Goal: Task Accomplishment & Management: Manage account settings

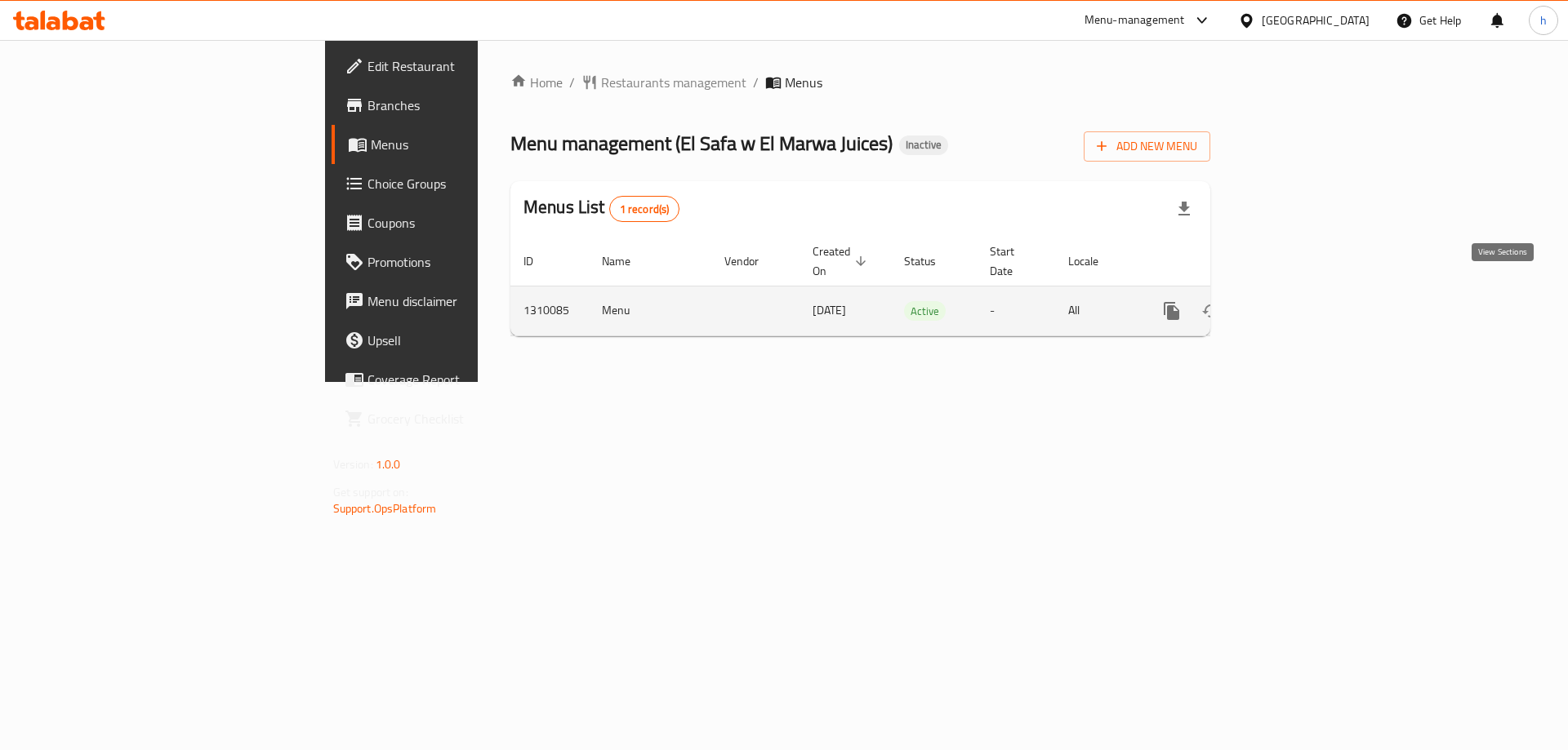
click at [1297, 304] on icon "enhanced table" at bounding box center [1289, 311] width 14 height 14
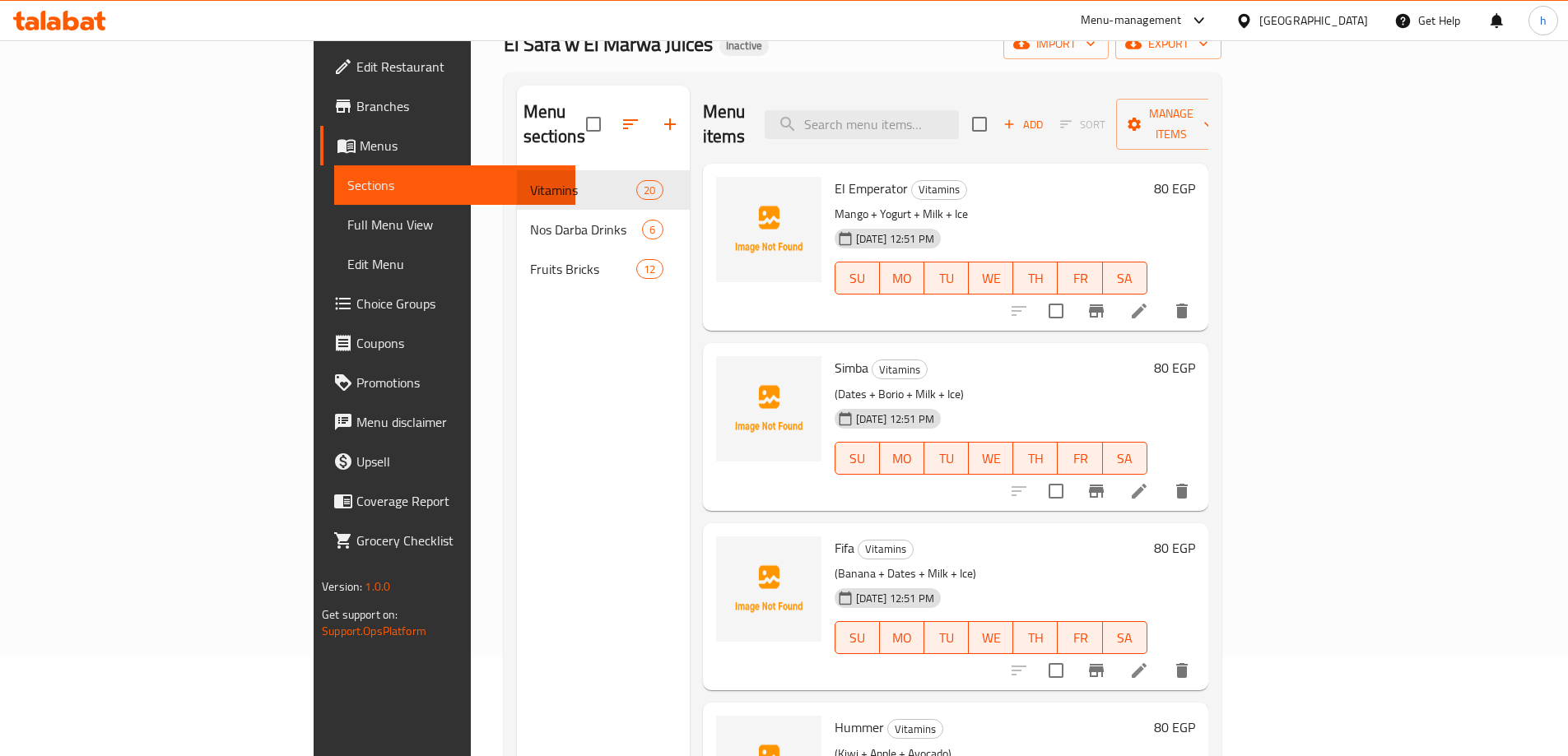
scroll to position [66, 0]
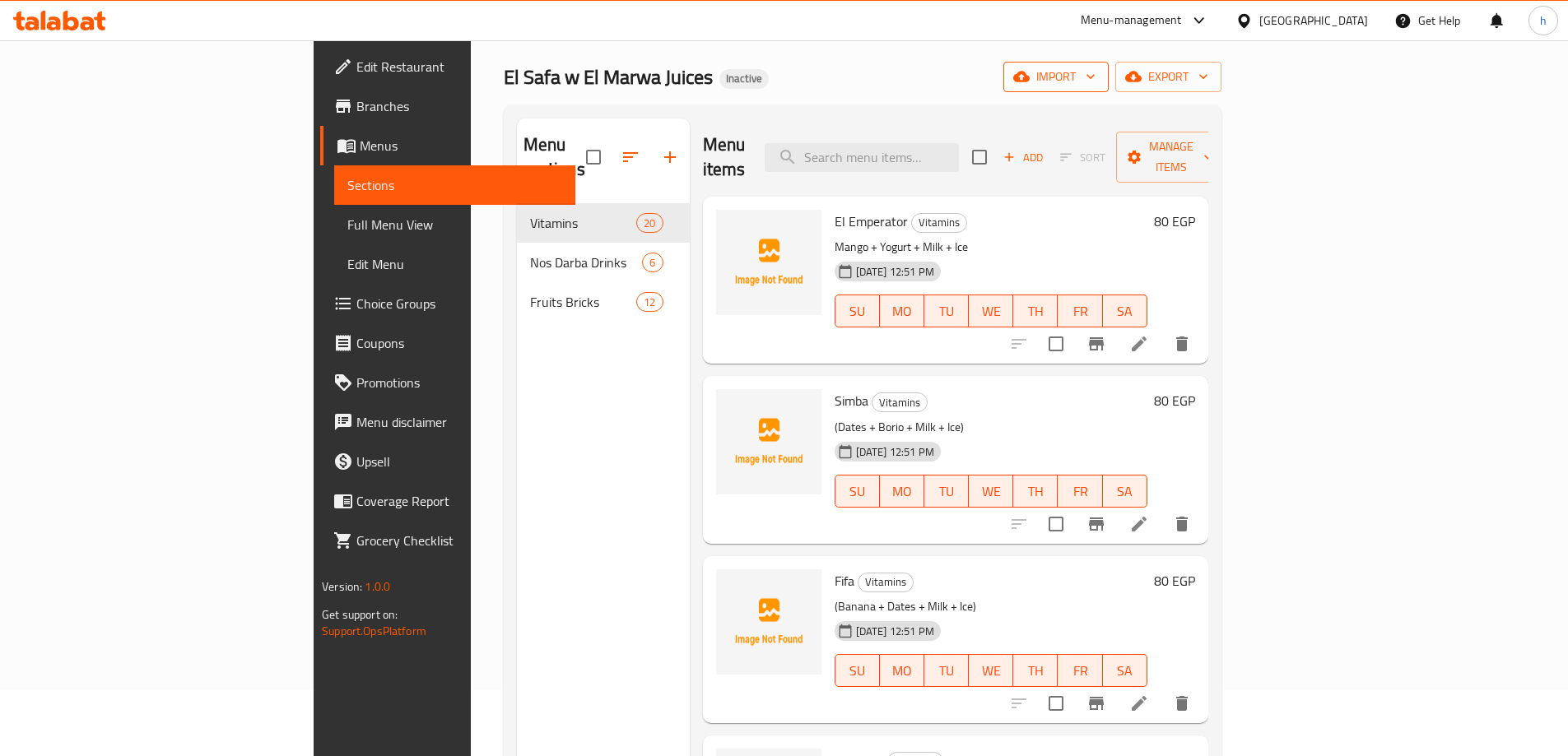
click at [1096, 80] on span "import" at bounding box center [1057, 77] width 80 height 20
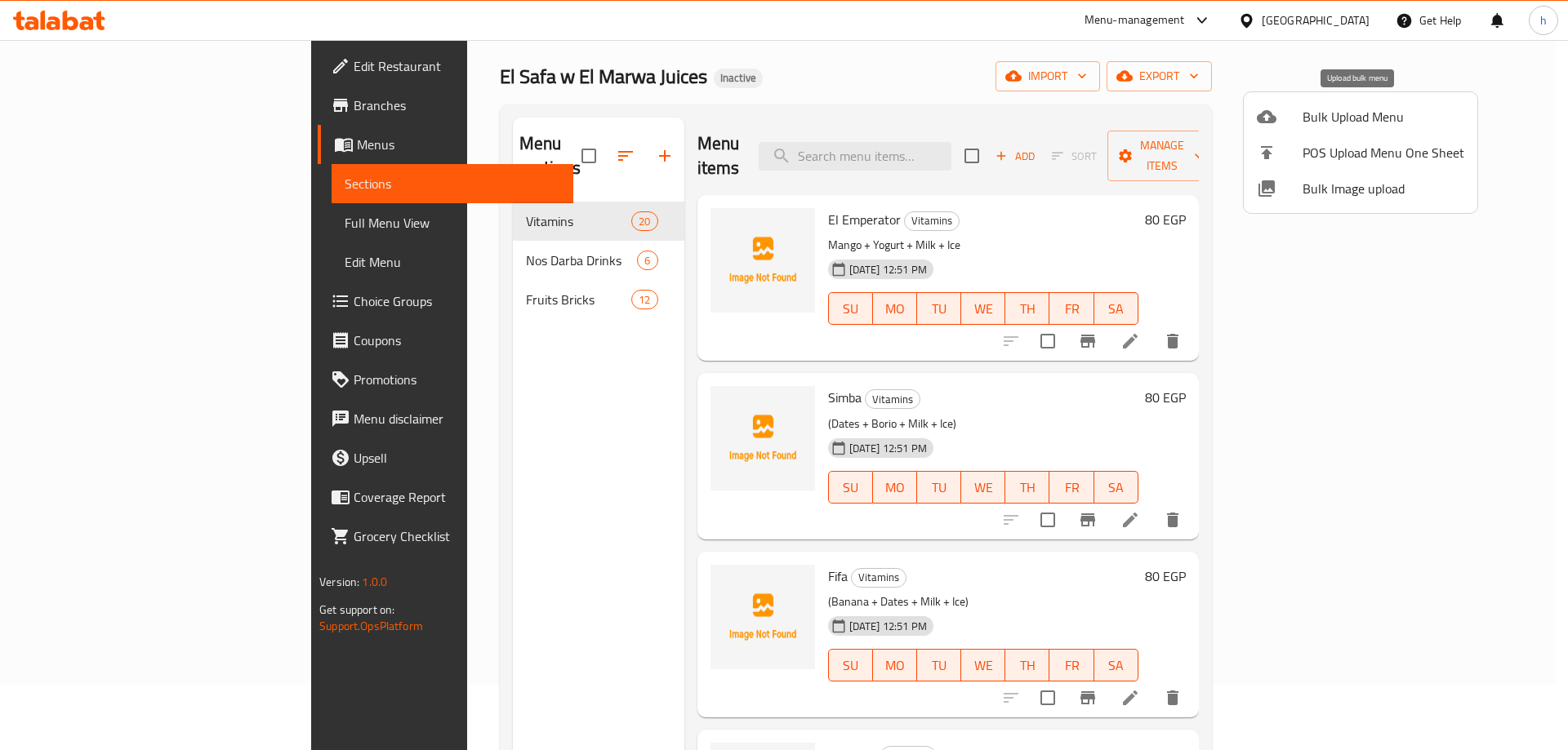
click at [1348, 116] on span "Bulk Upload Menu" at bounding box center [1383, 116] width 162 height 19
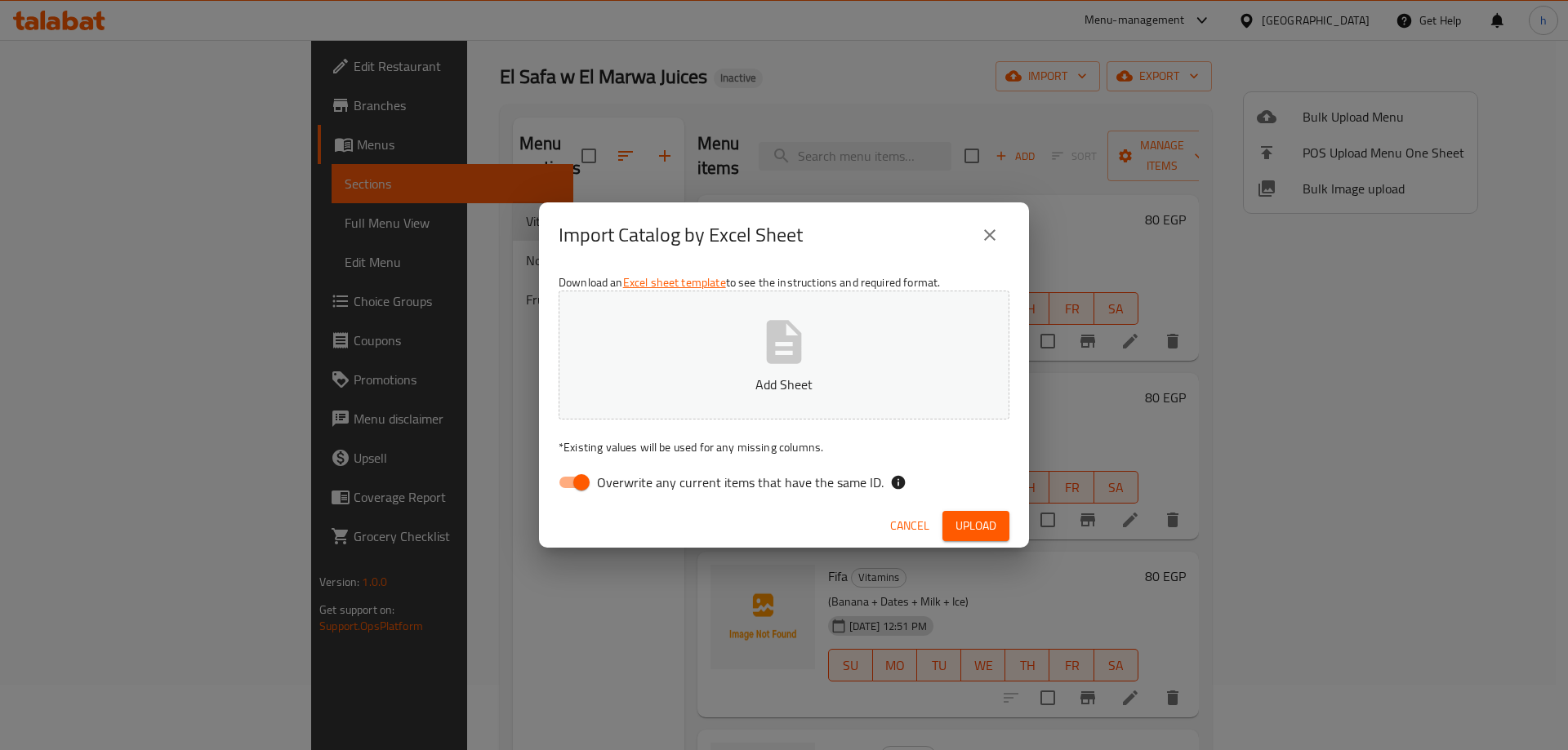
click at [703, 482] on span "Overwrite any current items that have the same ID." at bounding box center [741, 483] width 287 height 19
click at [628, 482] on input "Overwrite any current items that have the same ID." at bounding box center [581, 483] width 93 height 31
checkbox input "false"
click at [794, 359] on icon "button" at bounding box center [784, 341] width 36 height 43
click at [976, 531] on span "Upload" at bounding box center [975, 526] width 40 height 20
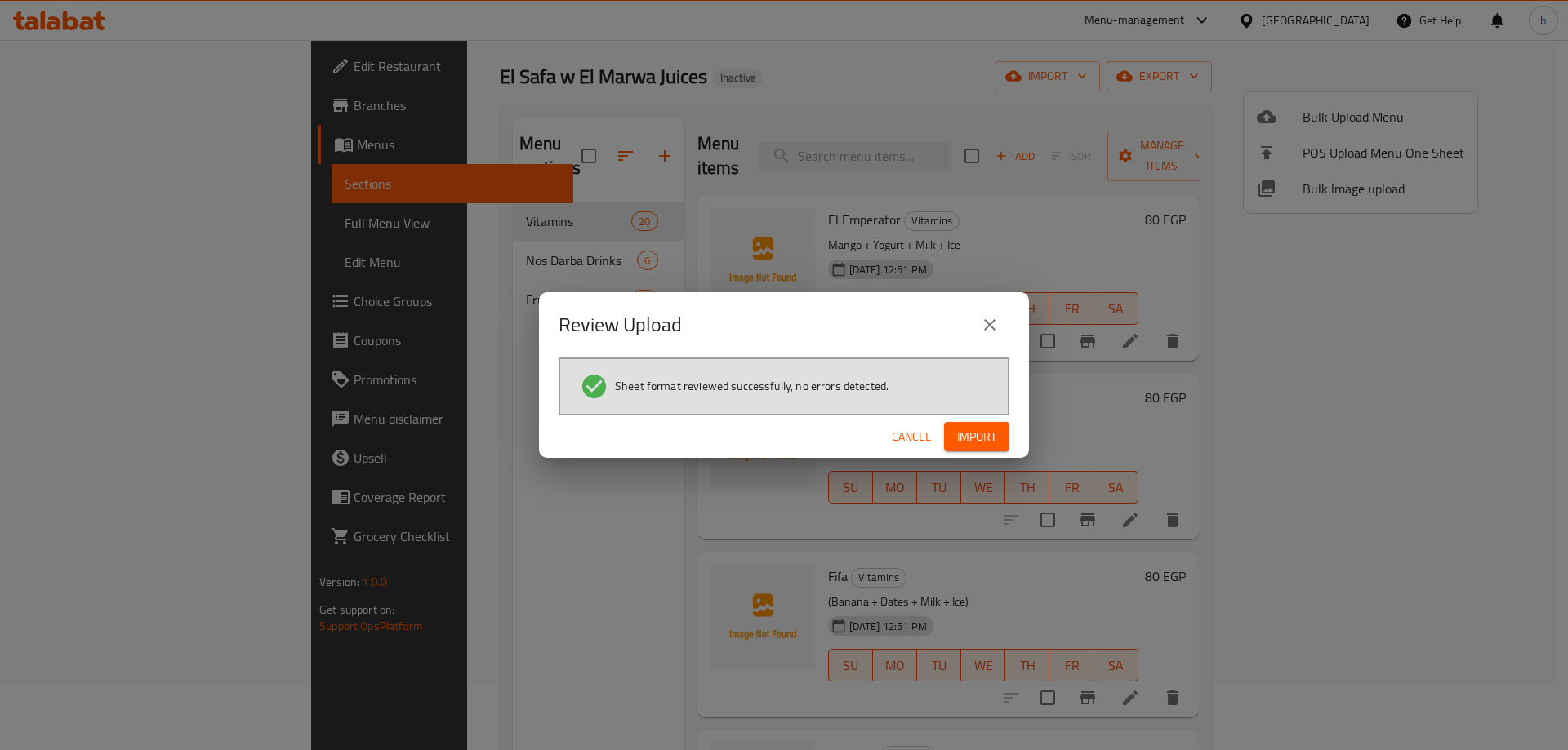
click at [984, 432] on span "Import" at bounding box center [976, 437] width 39 height 20
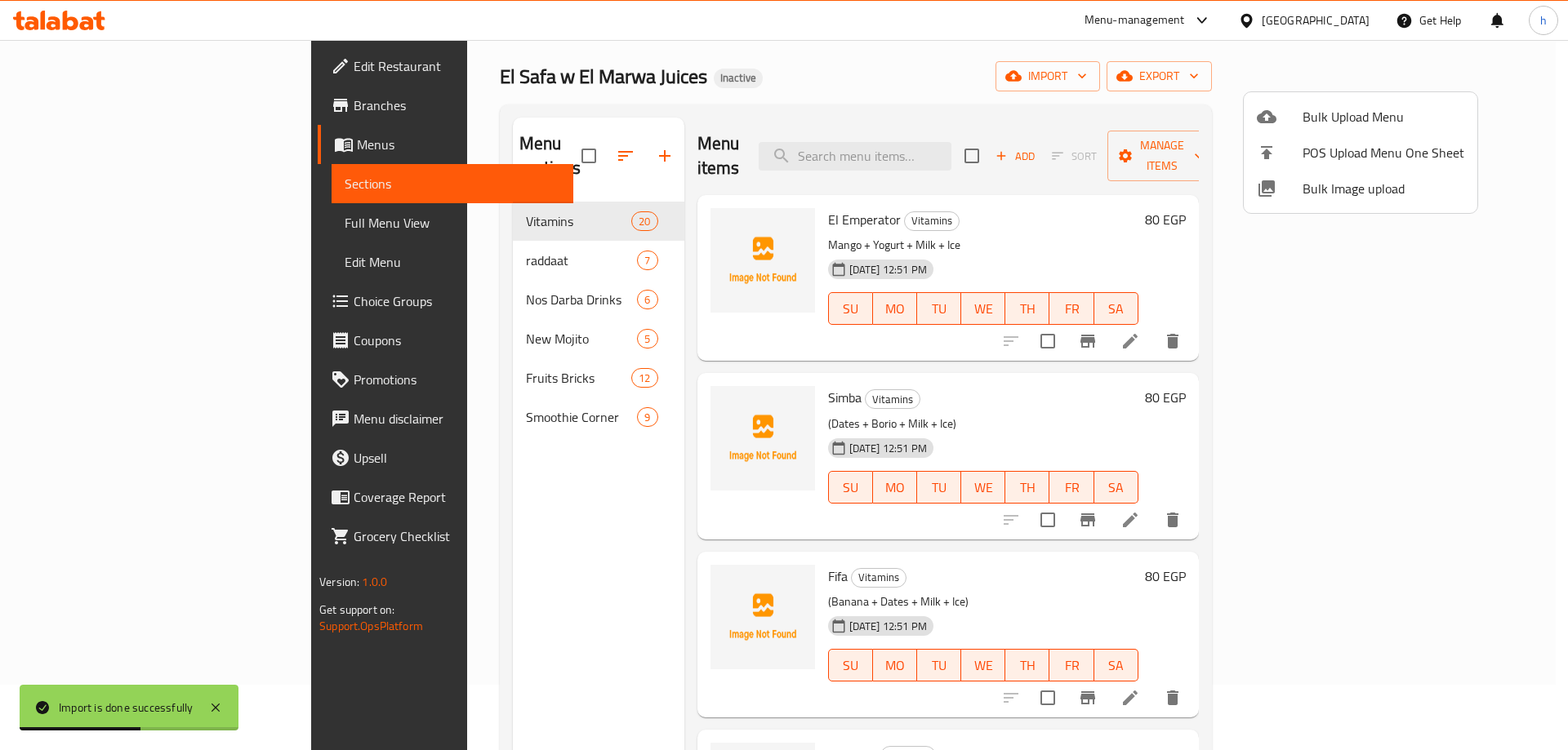
click at [408, 537] on div at bounding box center [784, 375] width 1568 height 750
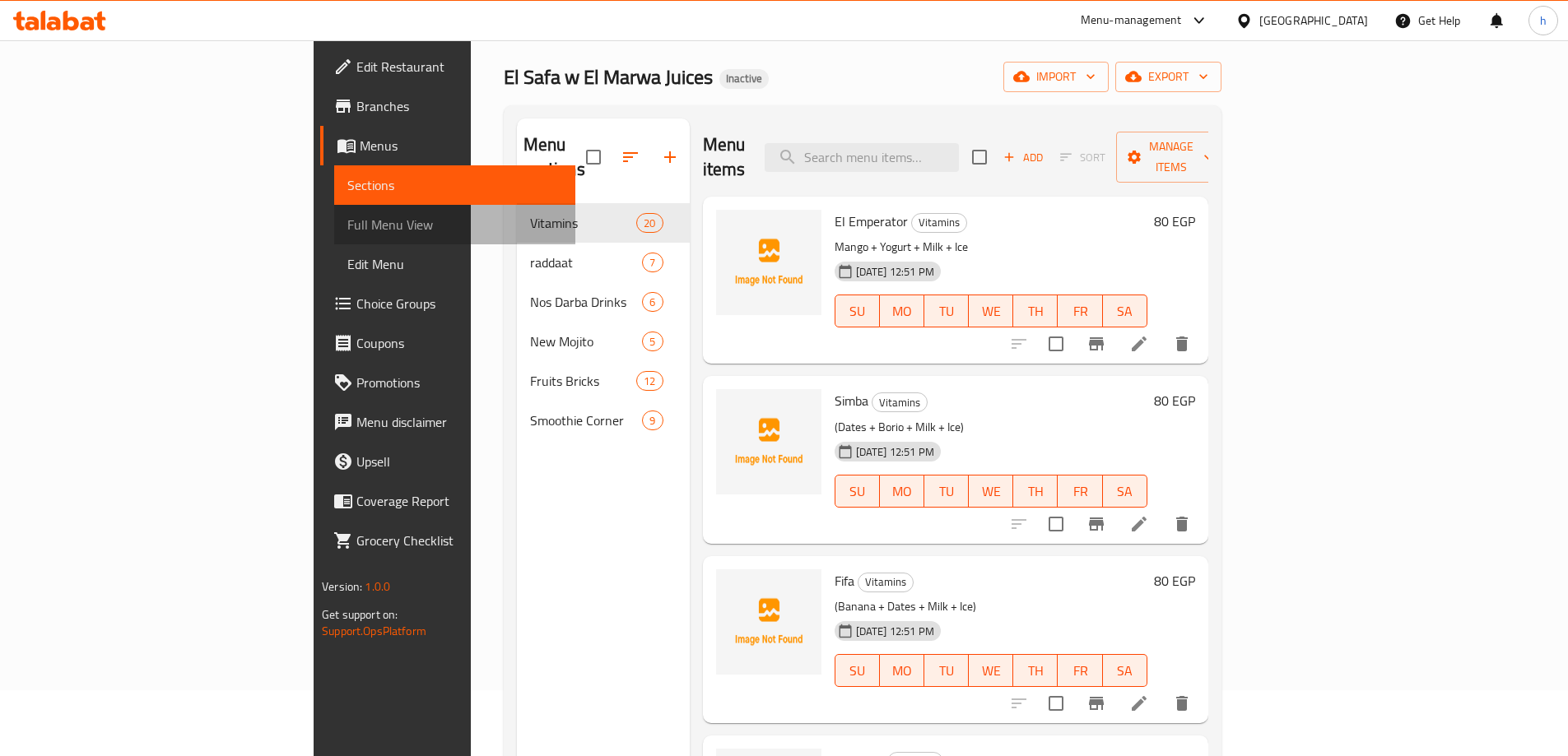
click at [347, 226] on span "Full Menu View" at bounding box center [455, 225] width 215 height 19
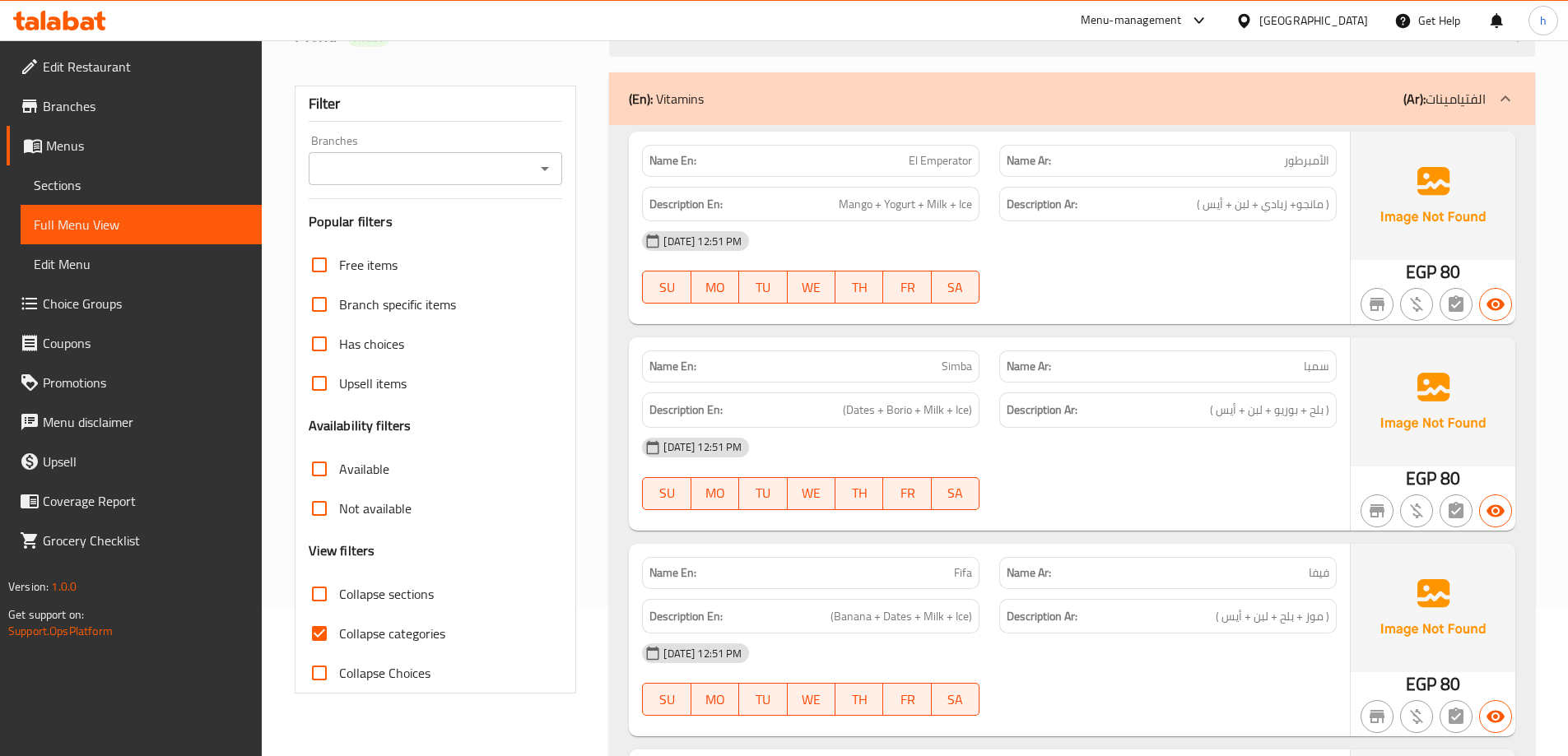
scroll to position [395, 0]
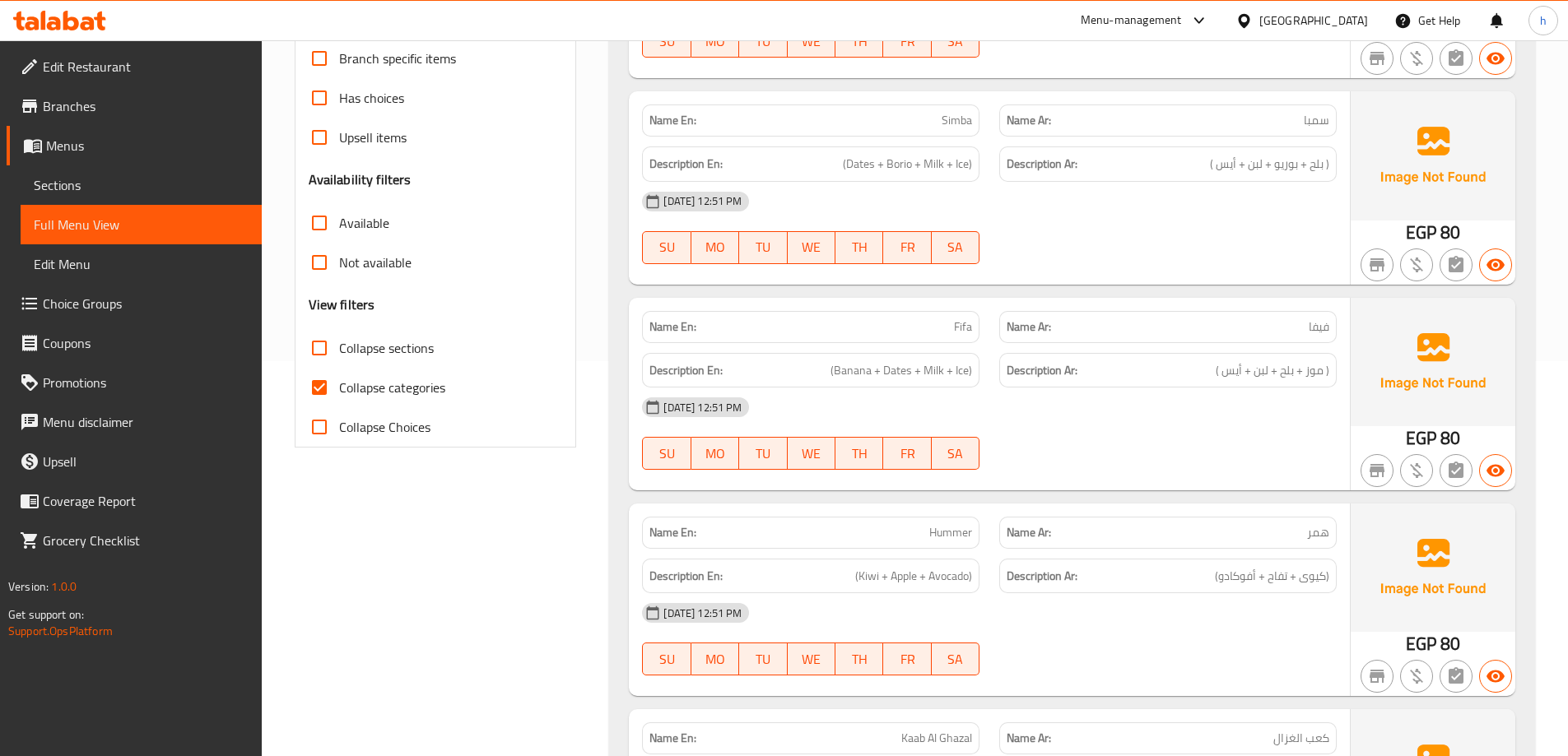
click at [357, 388] on span "Collapse categories" at bounding box center [393, 388] width 107 height 19
click at [339, 388] on input "Collapse categories" at bounding box center [319, 388] width 40 height 40
checkbox input "false"
click at [379, 355] on span "Collapse sections" at bounding box center [387, 348] width 95 height 19
click at [339, 355] on input "Collapse sections" at bounding box center [319, 348] width 40 height 40
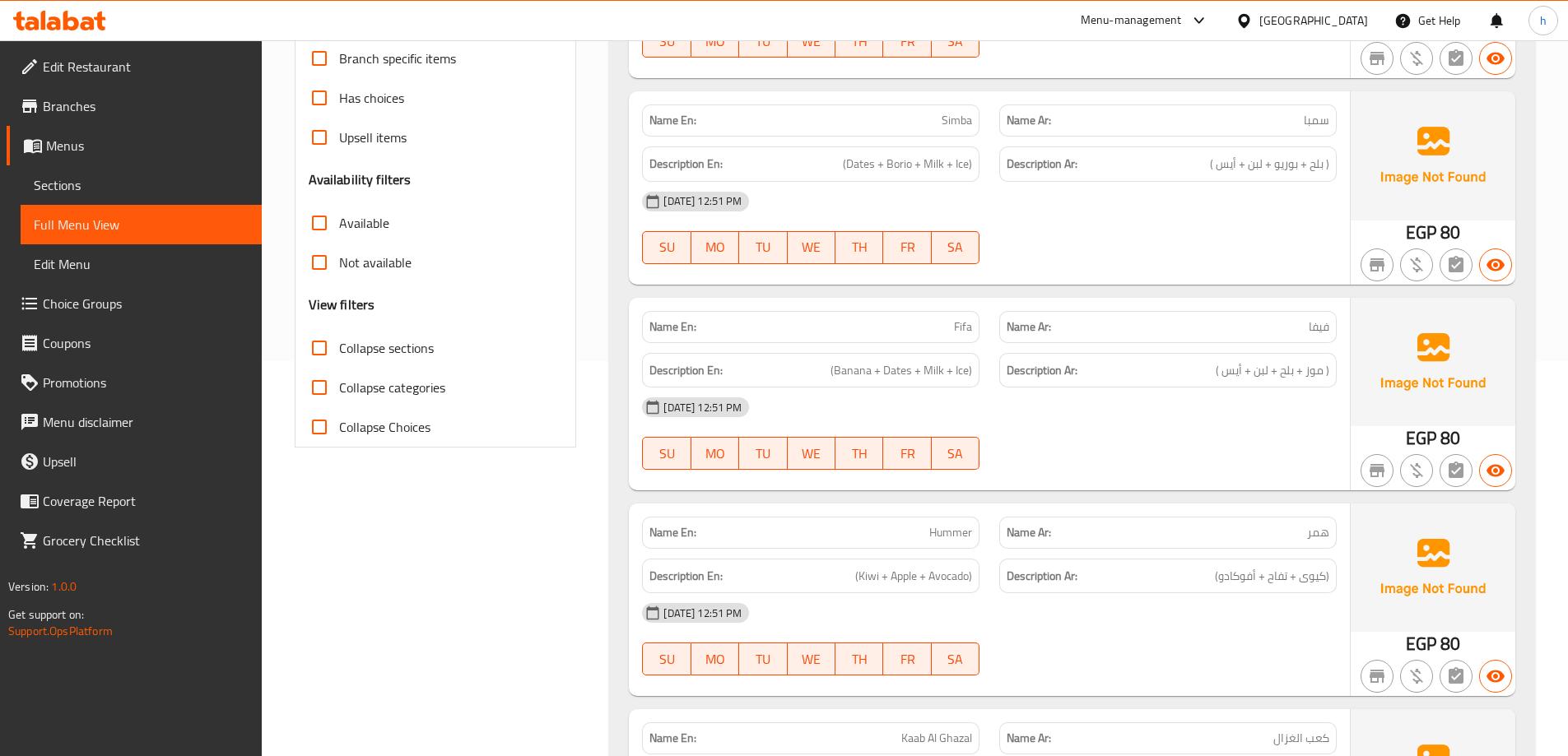
checkbox input "true"
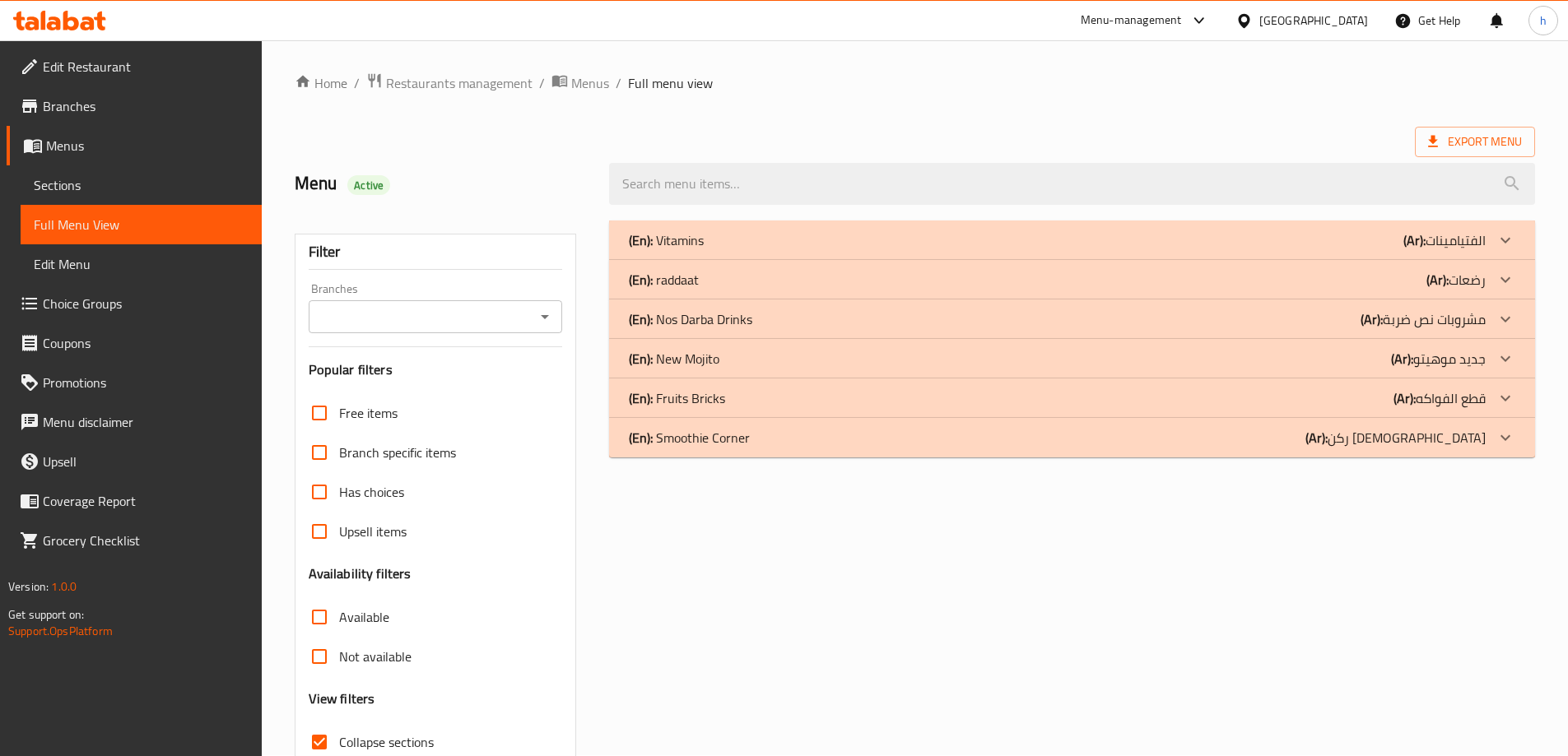
scroll to position [0, 0]
click at [1463, 281] on p "(Ar): رضعات" at bounding box center [1456, 280] width 59 height 19
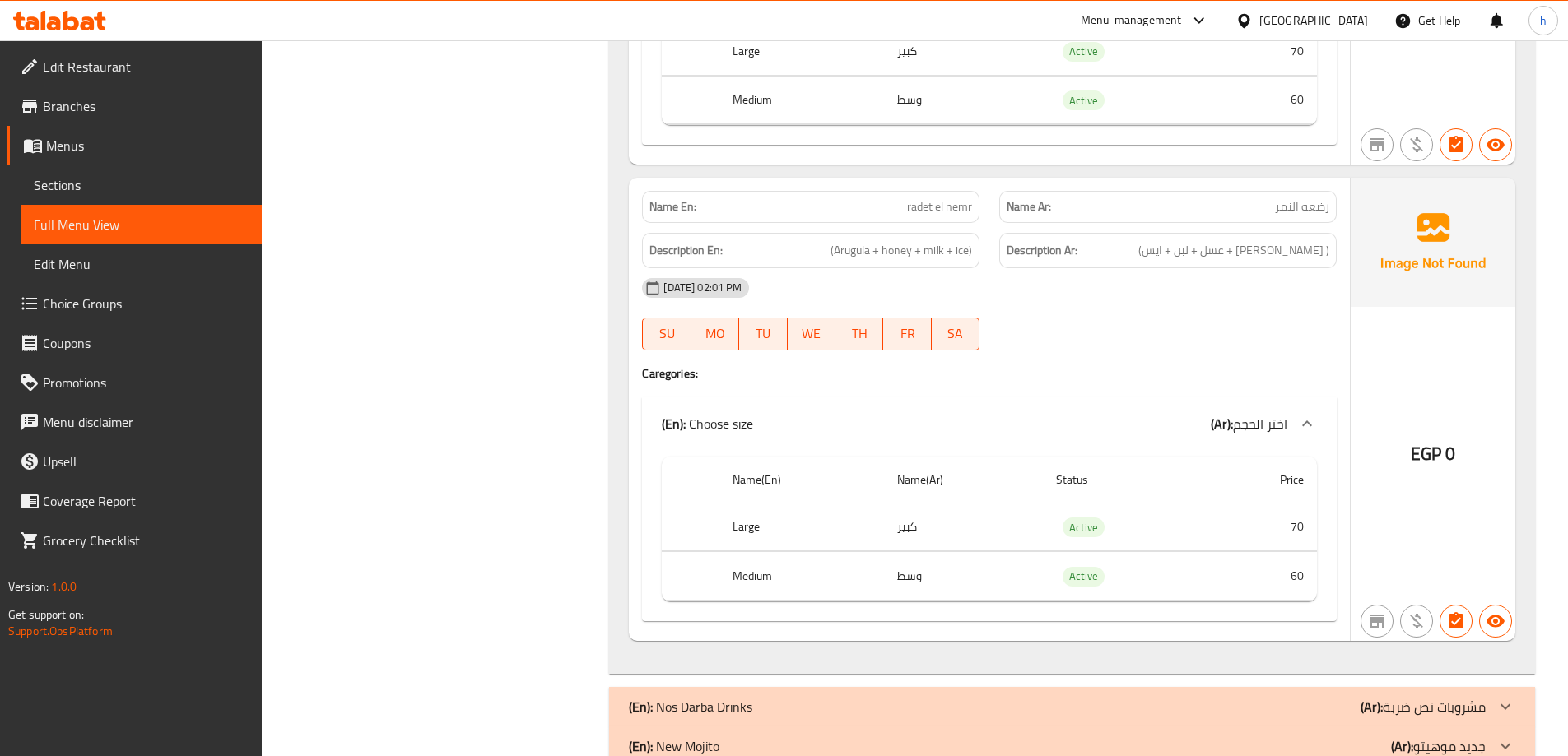
scroll to position [3134, 0]
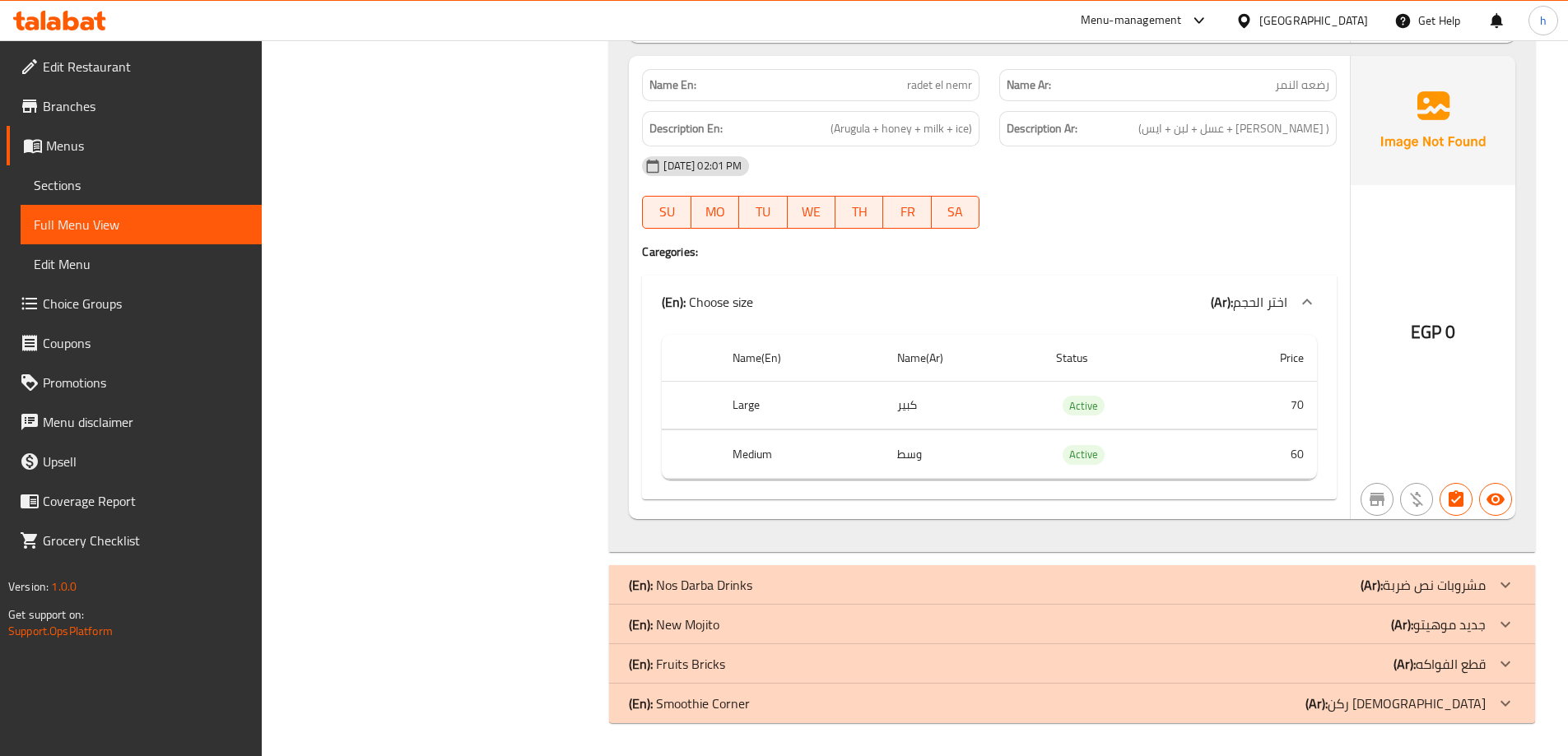
click at [1455, 623] on p "(Ar): جديد موهيتو" at bounding box center [1439, 624] width 95 height 19
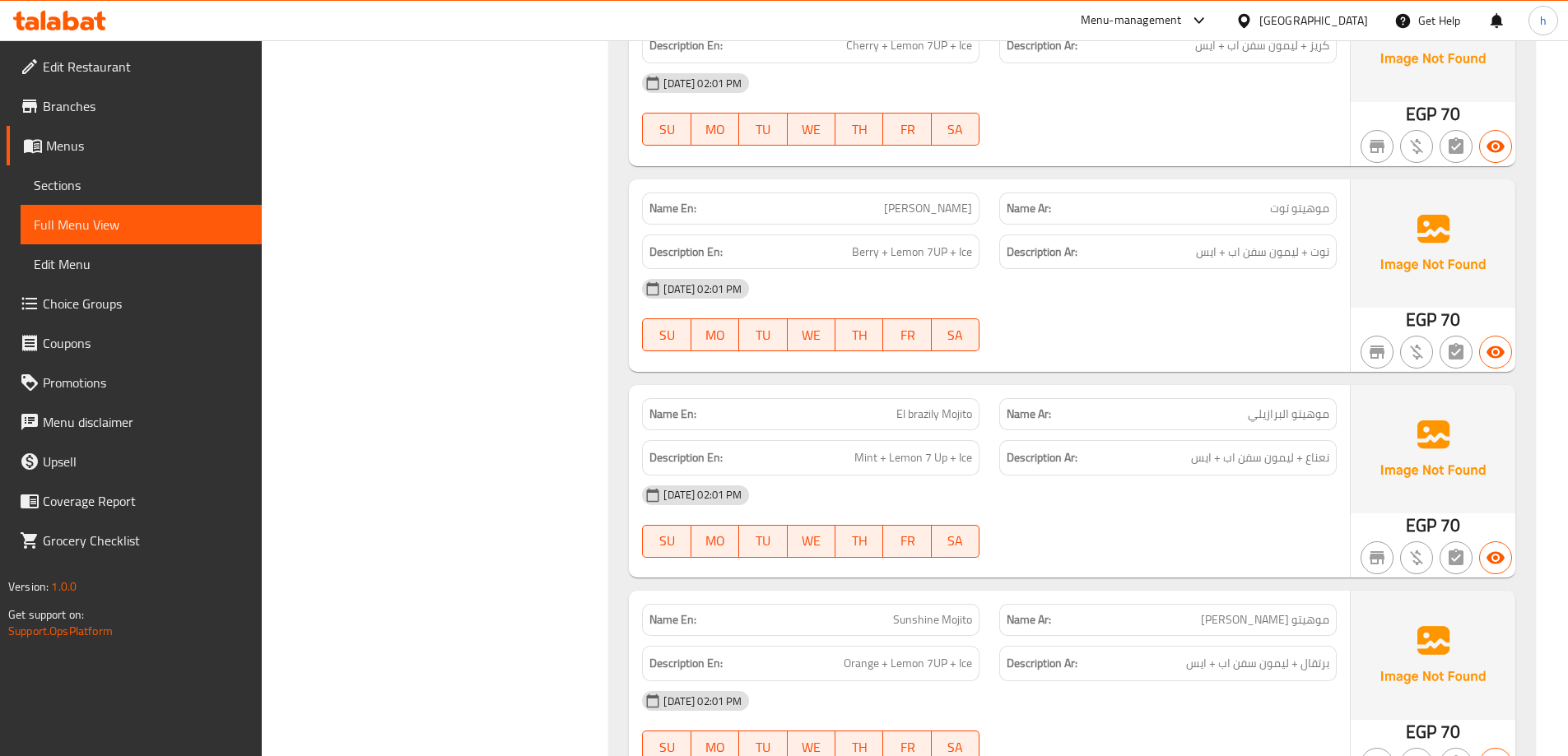
scroll to position [4231, 0]
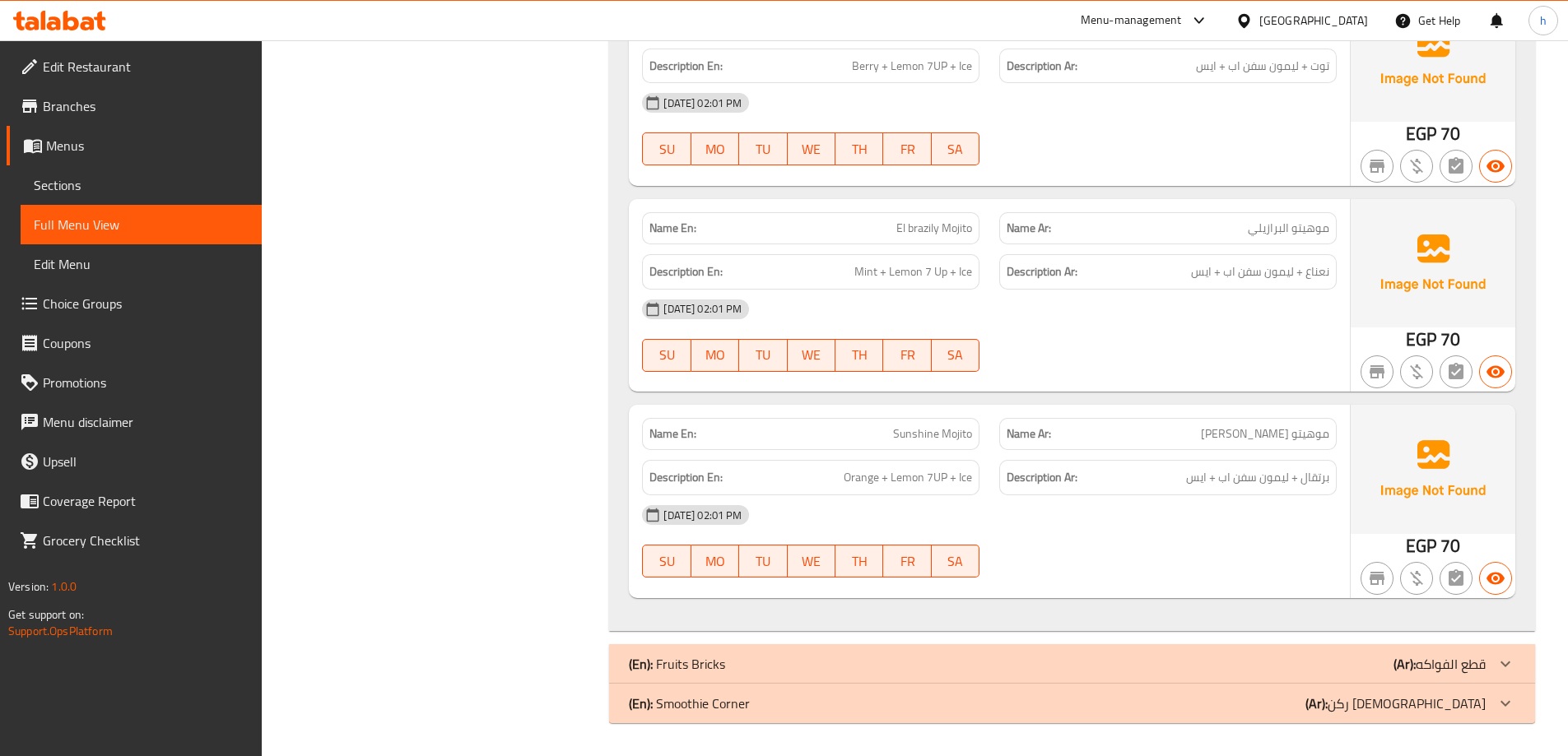
click at [1447, 708] on p "(Ar): ركن الأسموذي" at bounding box center [1396, 704] width 180 height 19
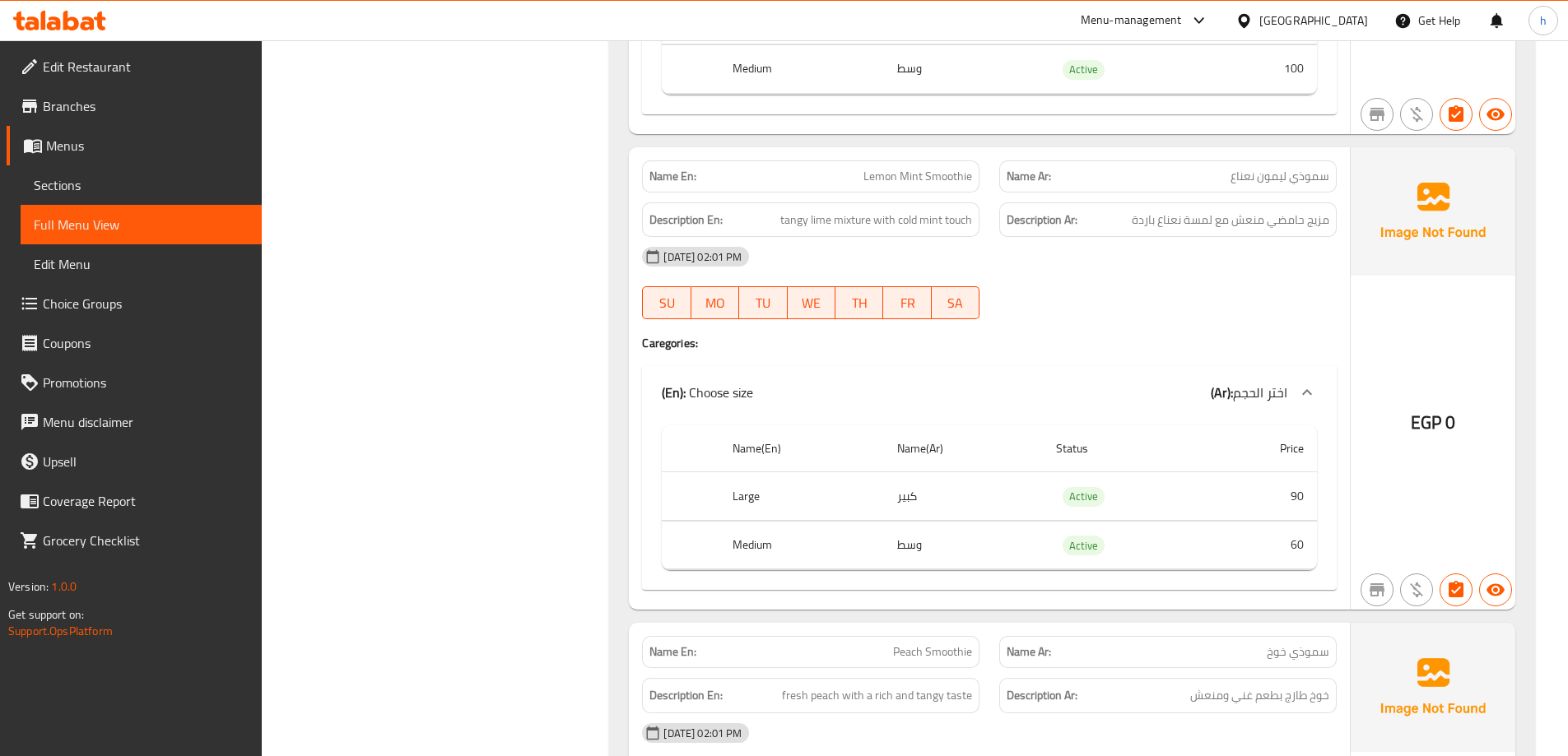
scroll to position [6347, 0]
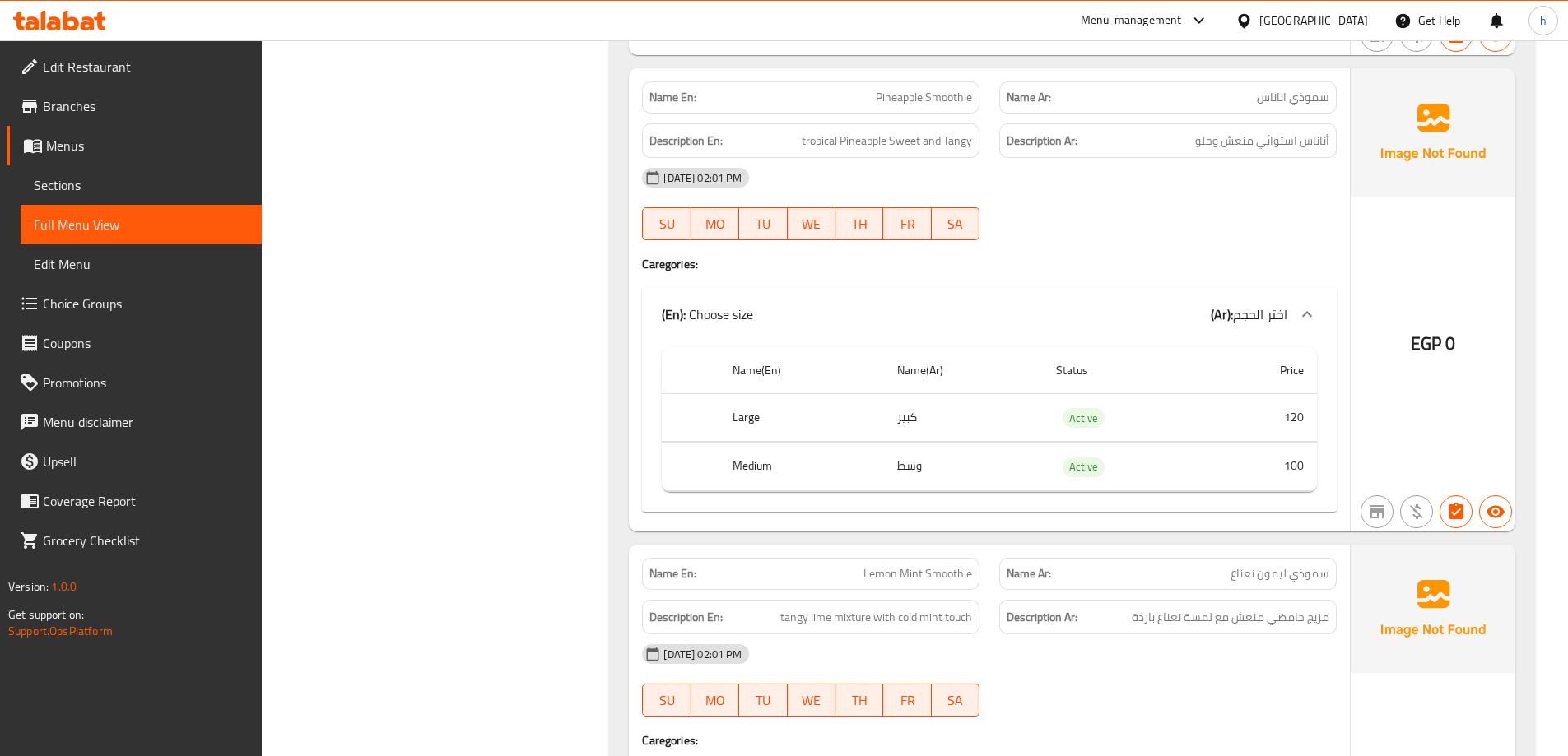
click at [121, 188] on span "Sections" at bounding box center [142, 185] width 215 height 19
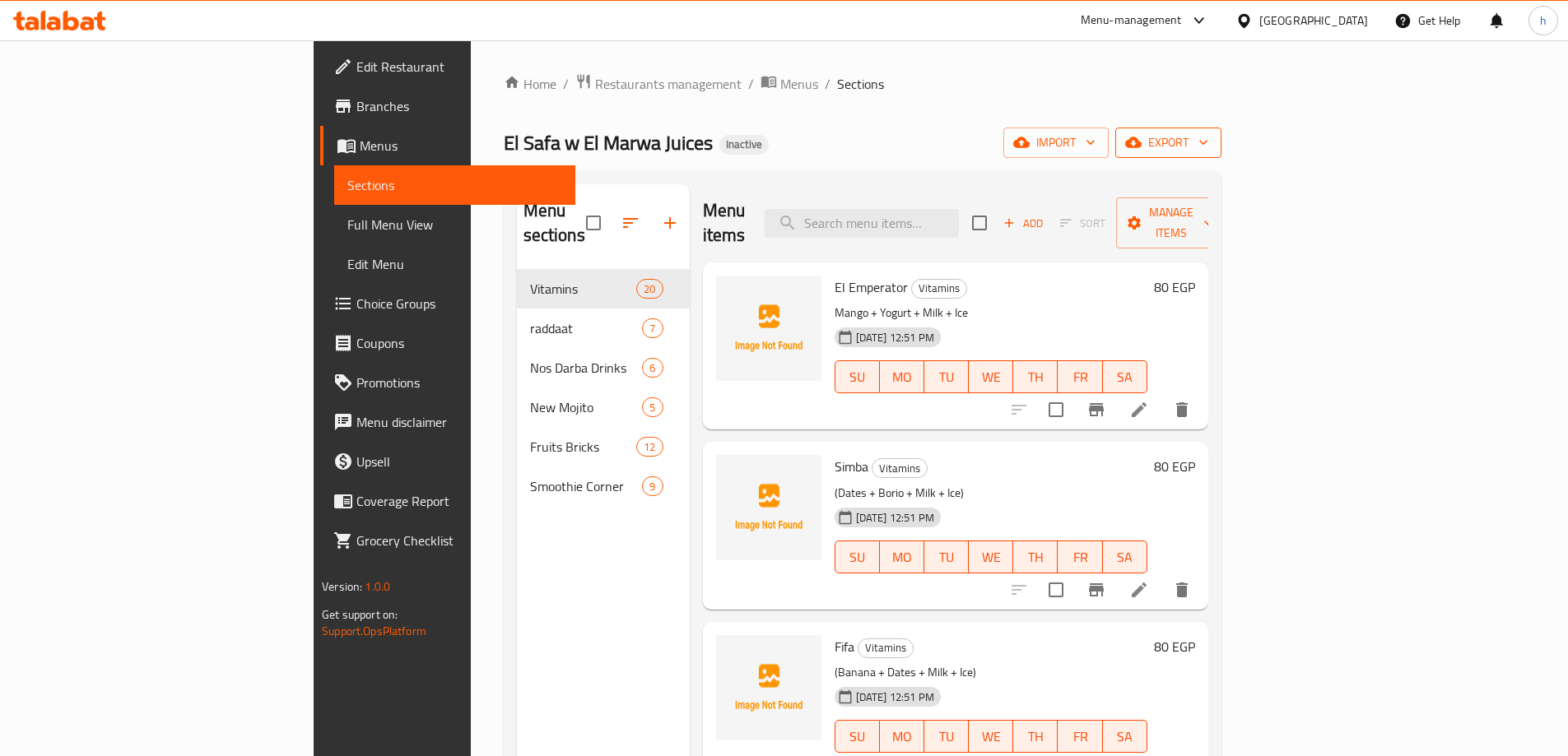
click at [1208, 146] on span "export" at bounding box center [1168, 142] width 80 height 20
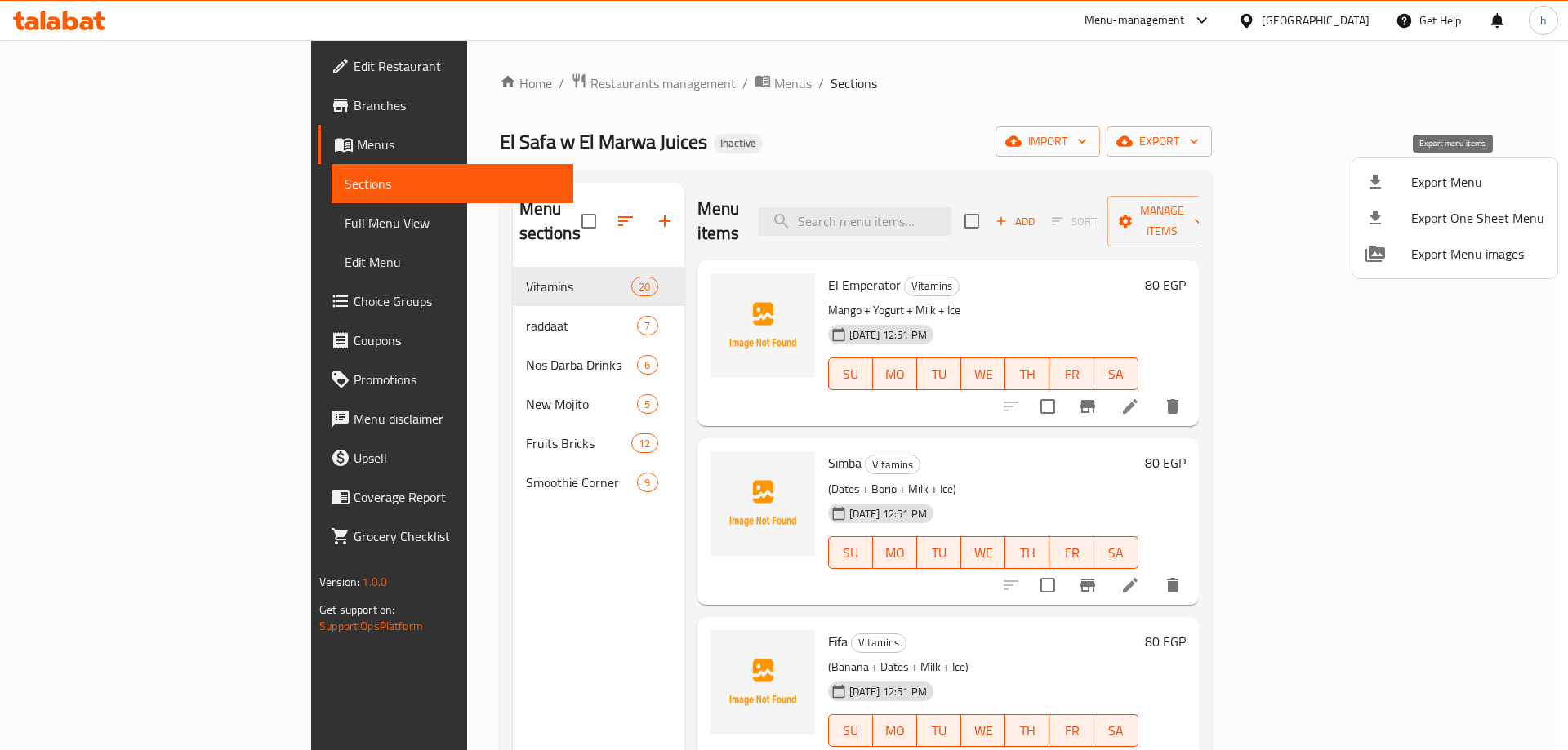
click at [1453, 183] on span "Export Menu" at bounding box center [1478, 182] width 133 height 19
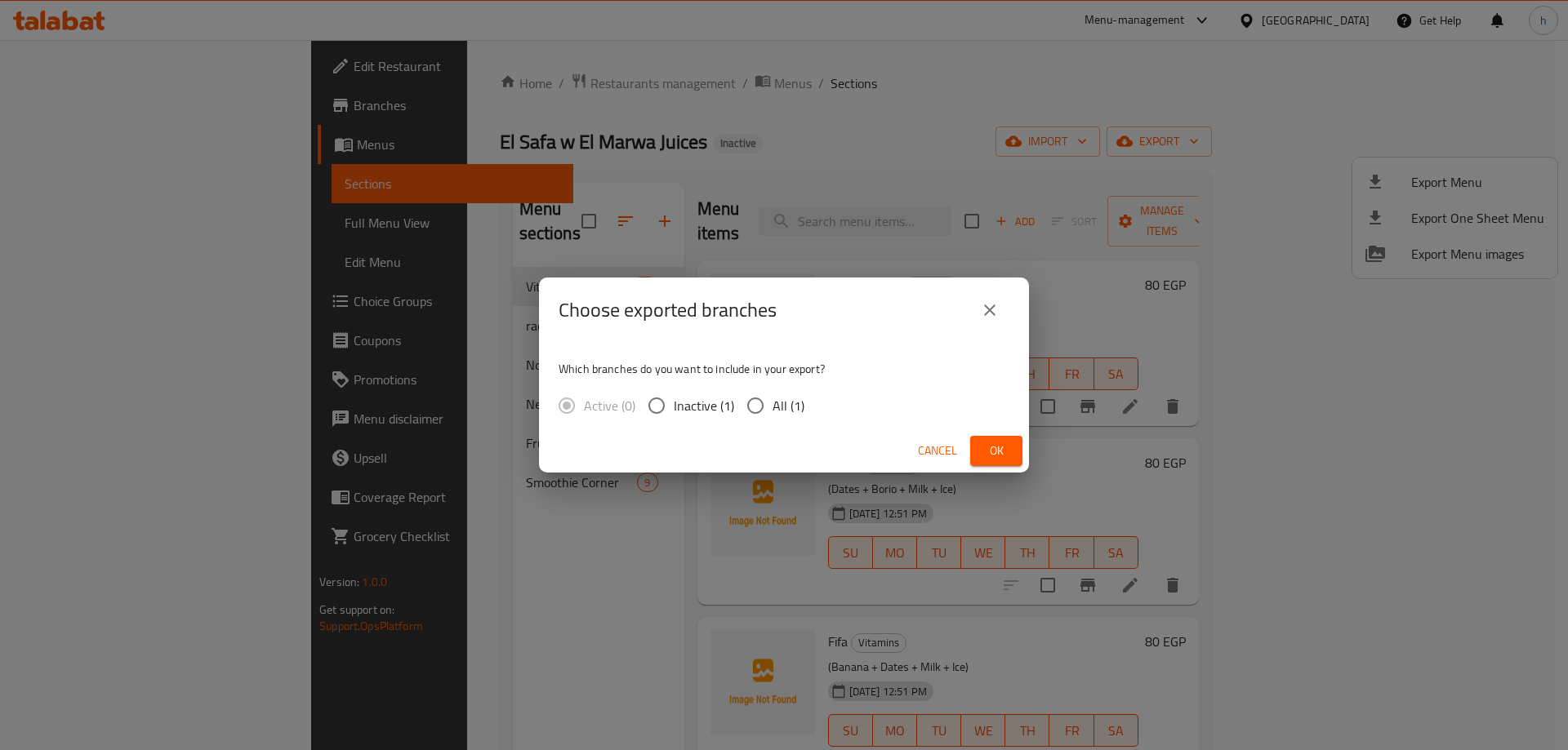
click at [785, 401] on span "All (1)" at bounding box center [788, 406] width 32 height 19
click at [772, 401] on input "All (1)" at bounding box center [755, 406] width 35 height 35
radio input "true"
click at [1008, 450] on span "Ok" at bounding box center [996, 450] width 26 height 20
